Goal: Download file/media

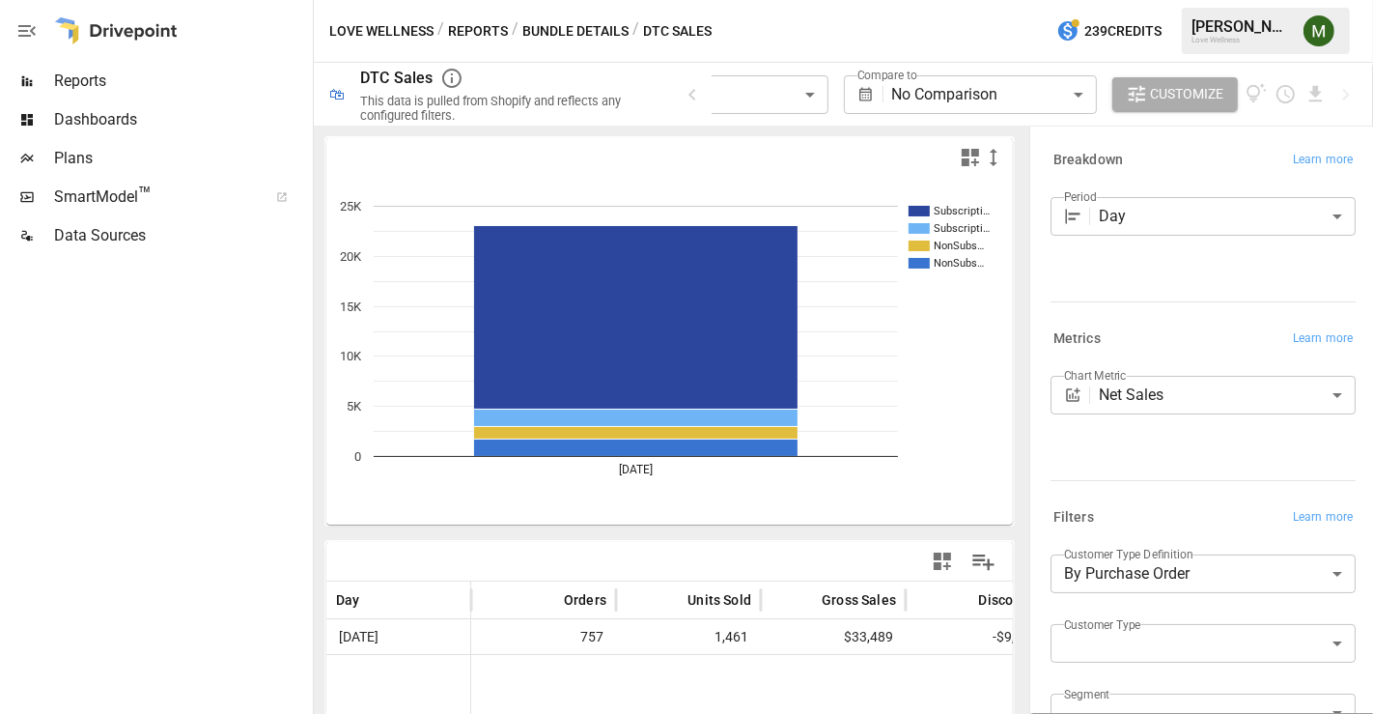
click at [800, 0] on body "**********" at bounding box center [686, 0] width 1373 height 0
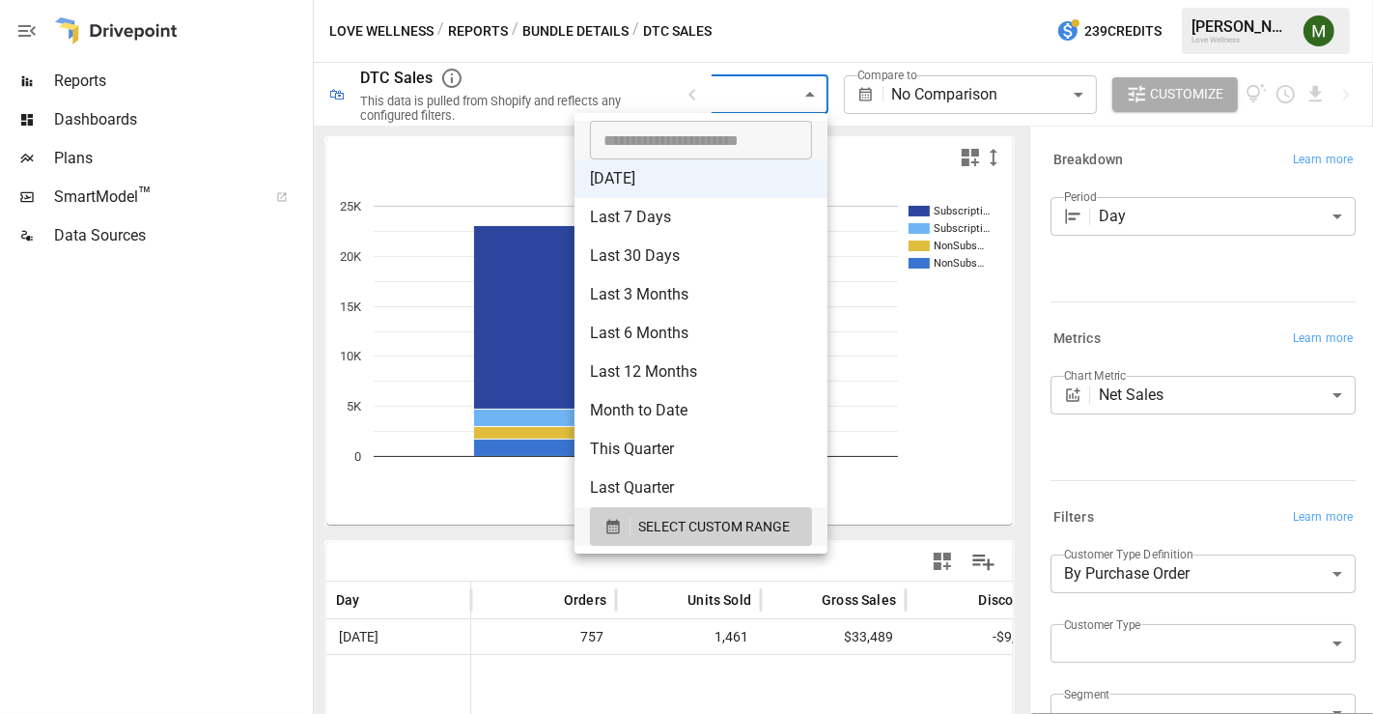
click at [800, 102] on div at bounding box center [686, 357] width 1373 height 714
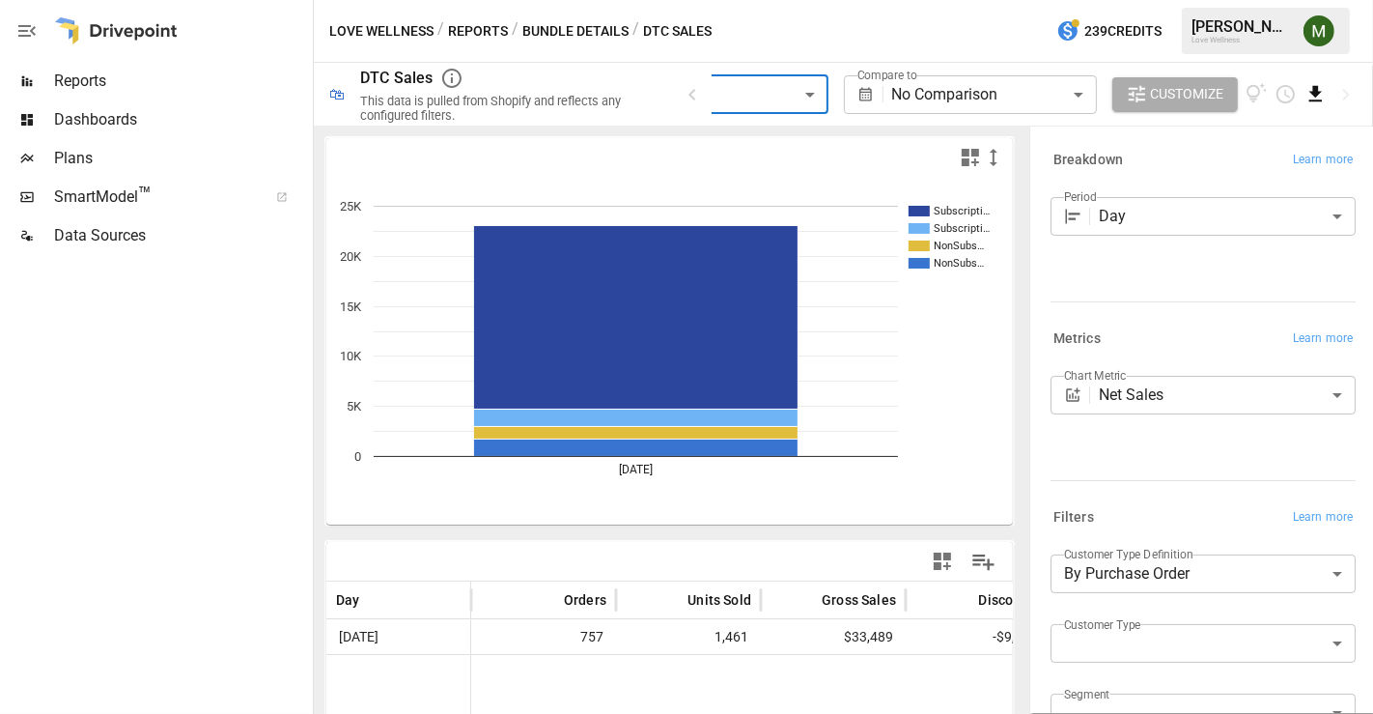
click at [1305, 87] on icon "Download report" at bounding box center [1316, 94] width 22 height 22
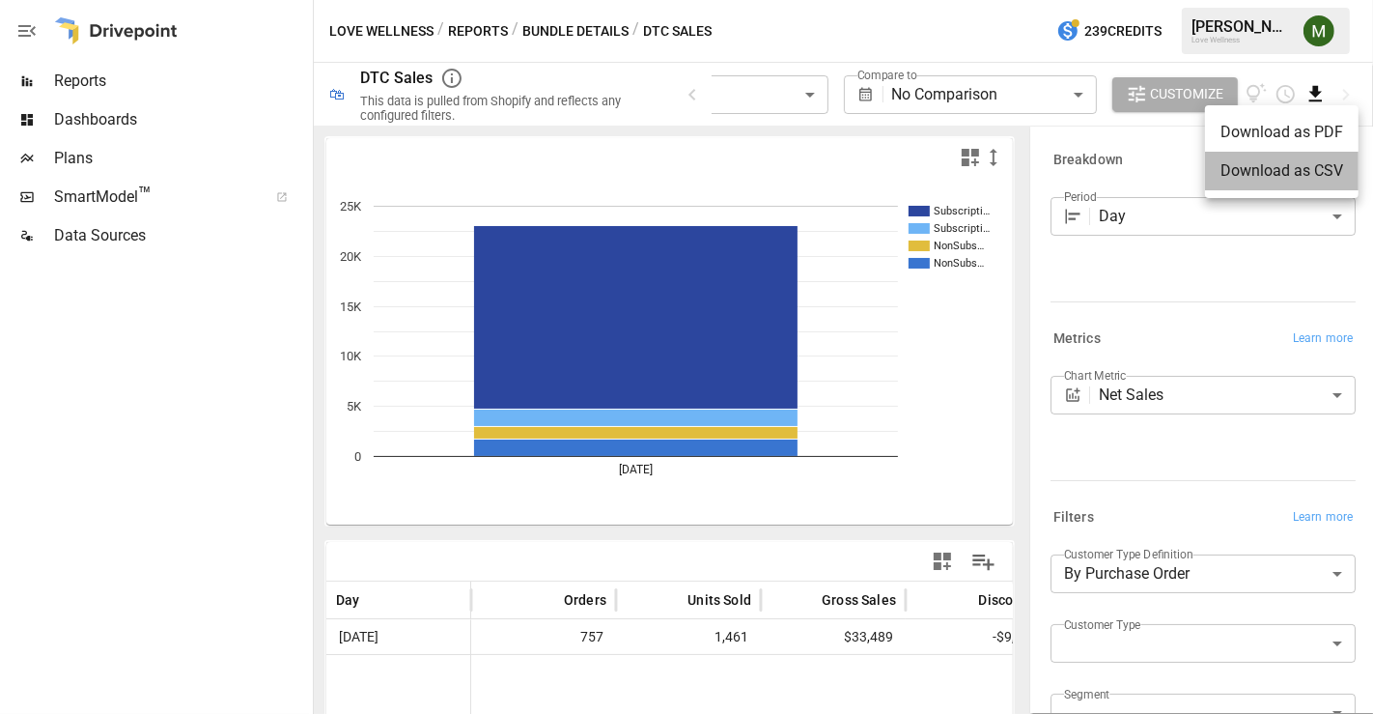
click at [1267, 164] on li "Download as CSV" at bounding box center [1282, 171] width 154 height 39
